Goal: Navigation & Orientation: Find specific page/section

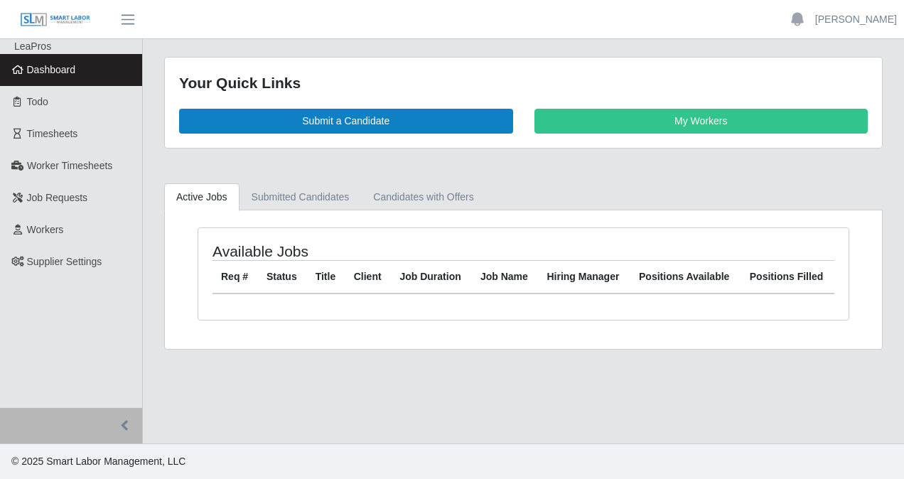
click at [34, 68] on span "Dashboard" at bounding box center [51, 69] width 49 height 11
click at [51, 67] on span "Dashboard" at bounding box center [51, 69] width 49 height 11
